Goal: Task Accomplishment & Management: Use online tool/utility

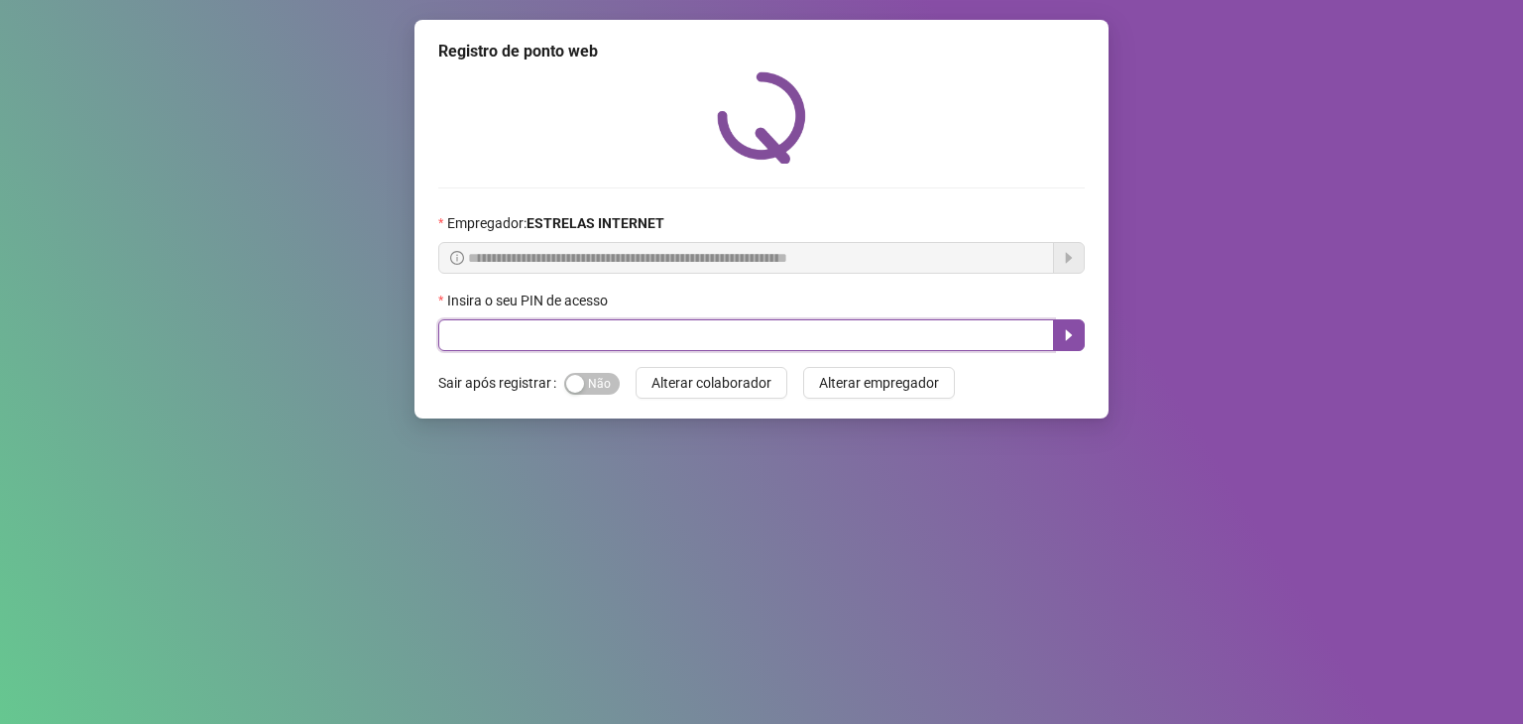
click at [674, 342] on input "text" at bounding box center [746, 335] width 616 height 32
type input "*****"
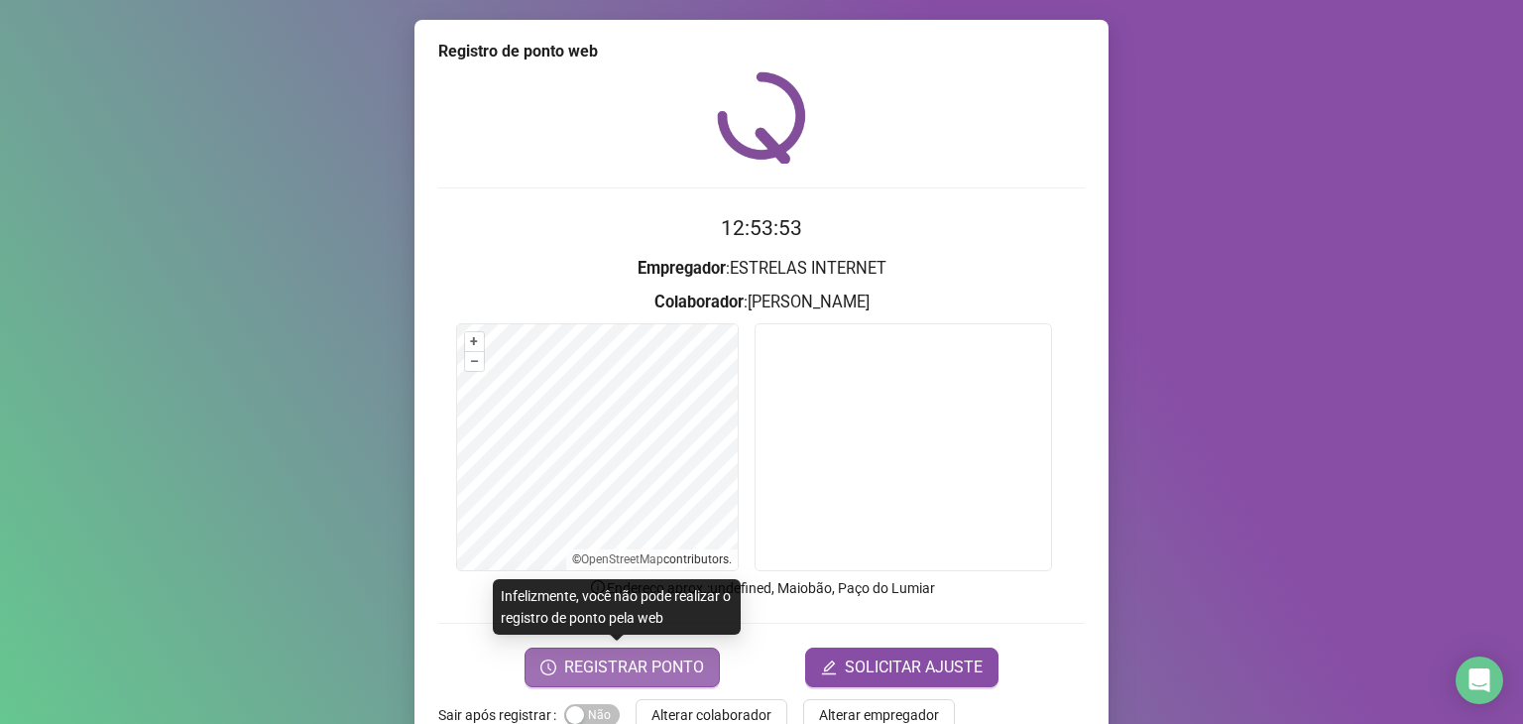
click at [653, 664] on span "REGISTRAR PONTO" at bounding box center [634, 667] width 140 height 24
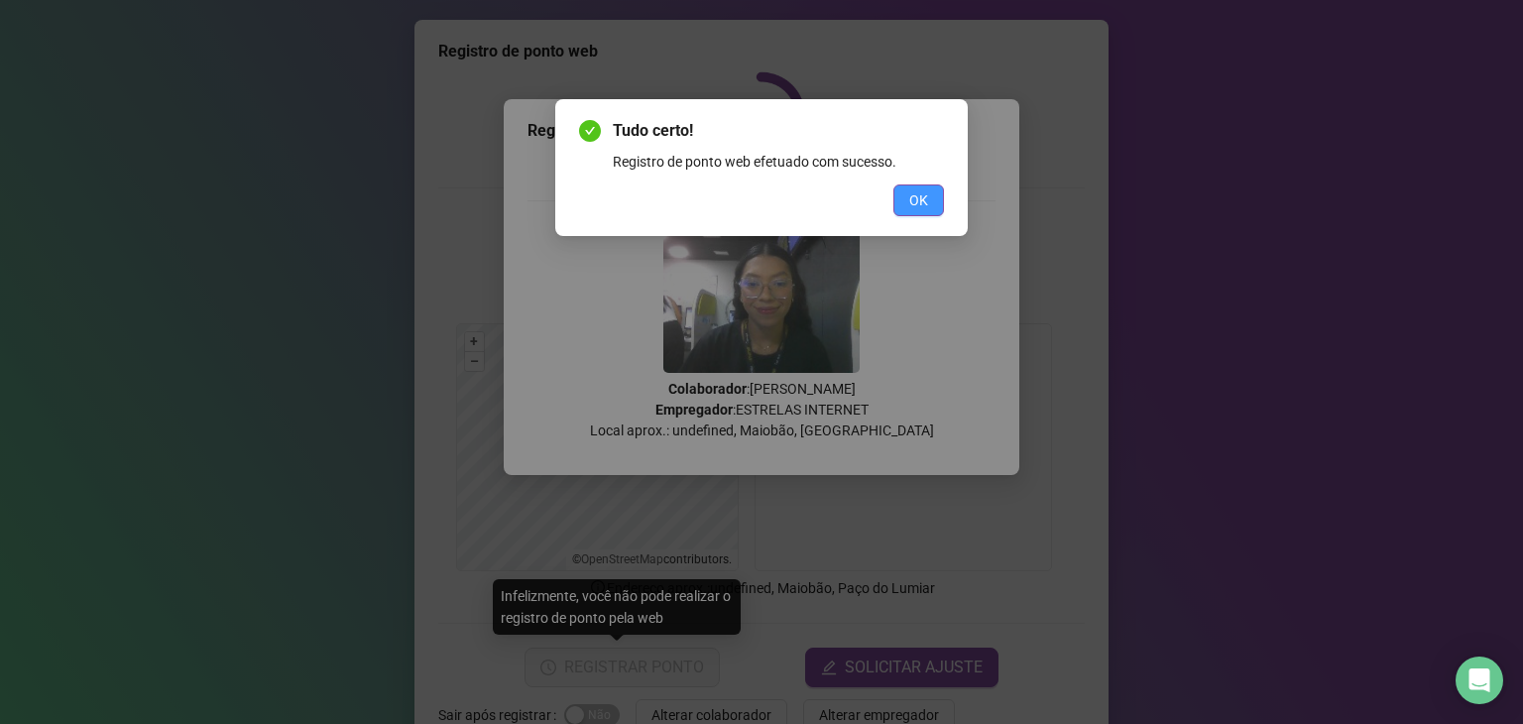
click at [913, 208] on span "OK" at bounding box center [918, 200] width 19 height 22
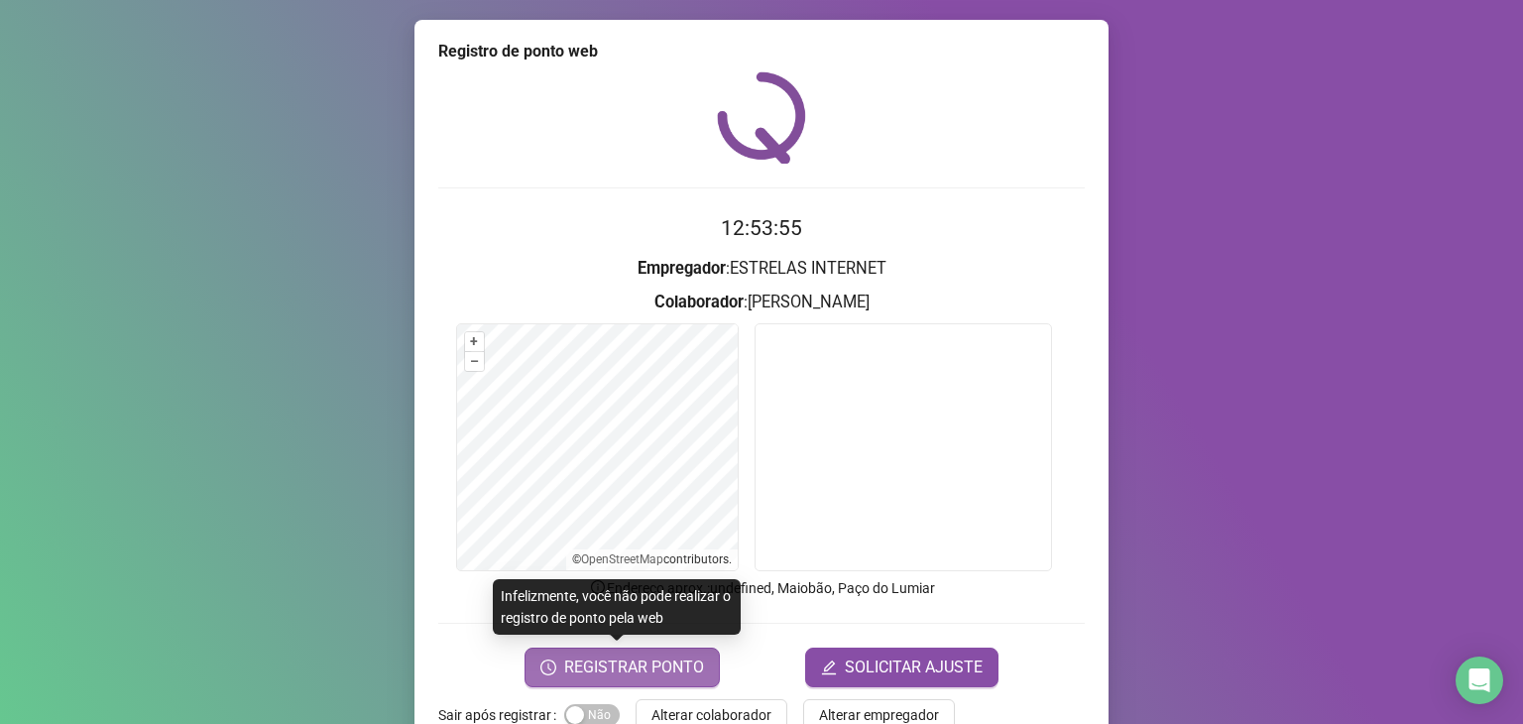
click at [651, 664] on span "REGISTRAR PONTO" at bounding box center [634, 667] width 140 height 24
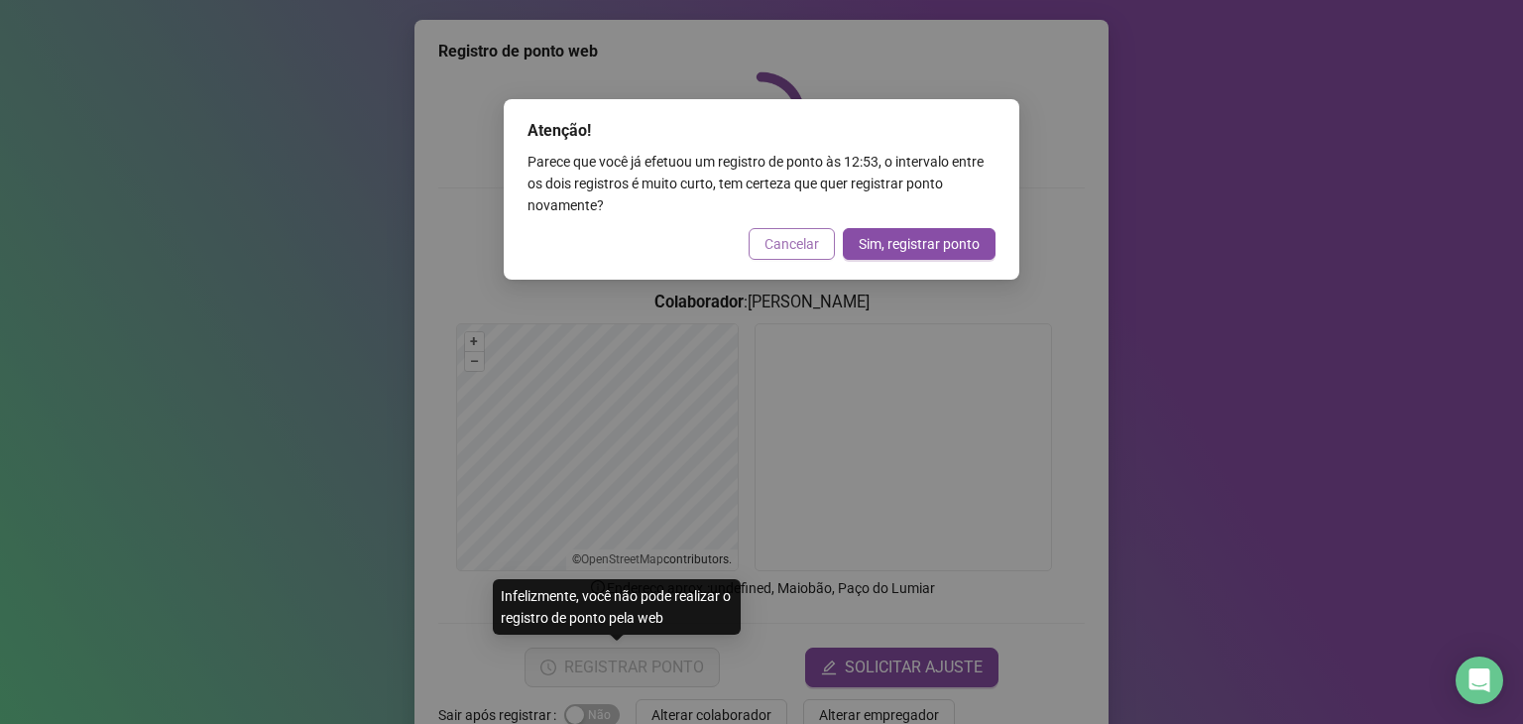
click at [796, 244] on span "Cancelar" at bounding box center [791, 244] width 55 height 22
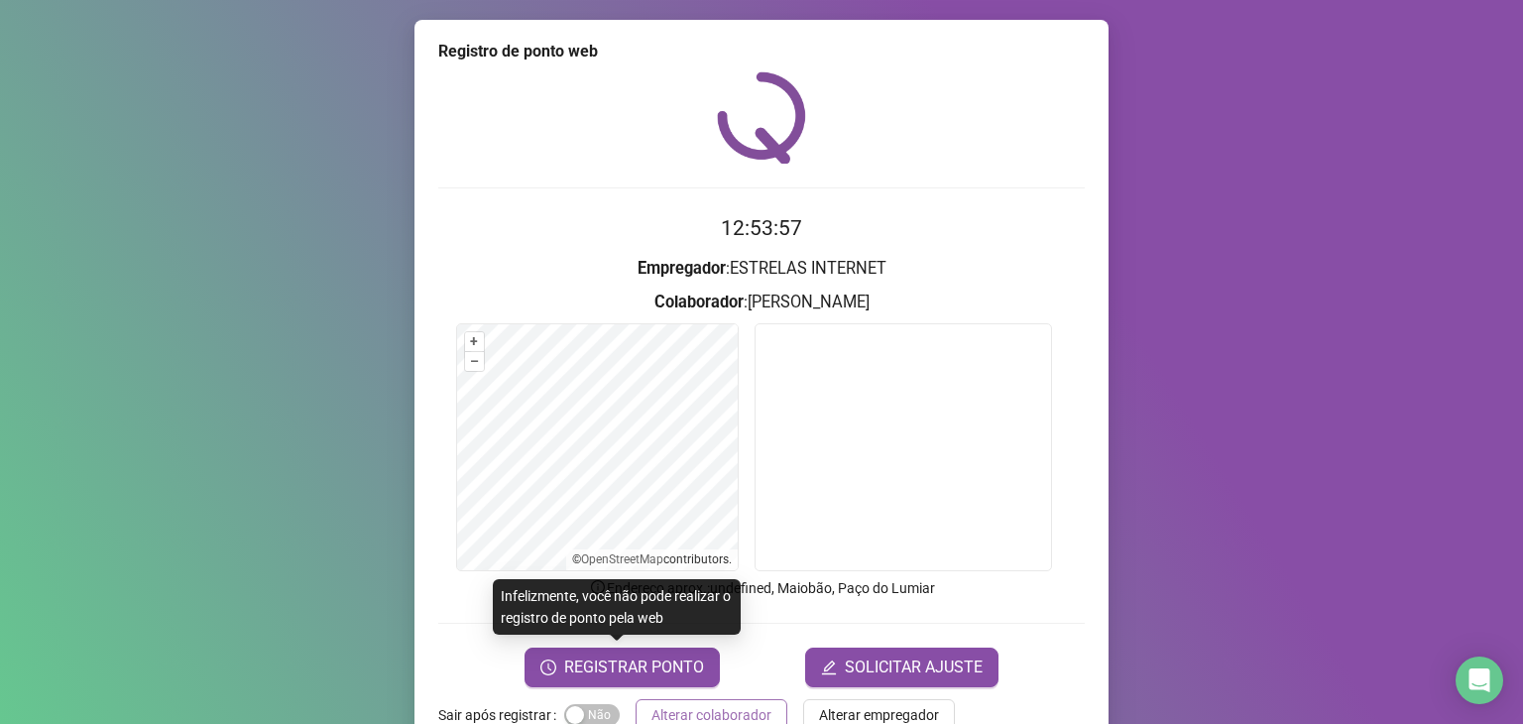
drag, startPoint x: 733, startPoint y: 715, endPoint x: 707, endPoint y: 634, distance: 85.3
click at [733, 706] on span "Alterar colaborador" at bounding box center [711, 715] width 120 height 22
